Goal: Navigation & Orientation: Understand site structure

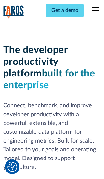
scroll to position [98, 0]
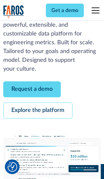
click at [32, 89] on link "Request a demo" at bounding box center [32, 89] width 58 height 16
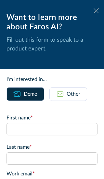
click at [96, 11] on icon at bounding box center [96, 10] width 5 height 5
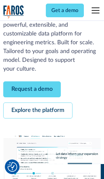
scroll to position [119, 0]
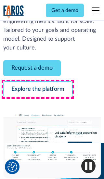
click at [38, 89] on link "Explore the platform" at bounding box center [37, 89] width 69 height 16
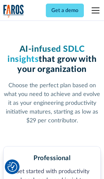
scroll to position [1011, 0]
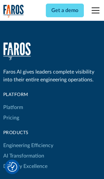
click at [13, 102] on link "Platform" at bounding box center [13, 107] width 20 height 10
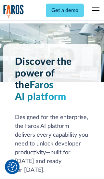
scroll to position [5099, 0]
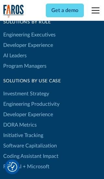
scroll to position [4025, 0]
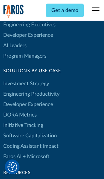
click at [20, 110] on link "DORA Metrics" at bounding box center [20, 115] width 34 height 10
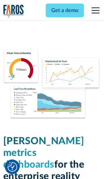
scroll to position [2852, 0]
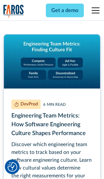
scroll to position [2951, 0]
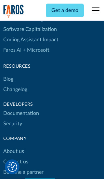
click at [15, 89] on link "Changelog" at bounding box center [15, 89] width 24 height 10
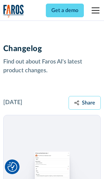
scroll to position [7862, 0]
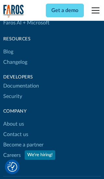
click at [13, 119] on link "About us" at bounding box center [13, 124] width 21 height 10
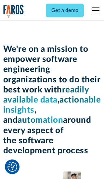
scroll to position [2246, 0]
